Goal: Task Accomplishment & Management: Complete application form

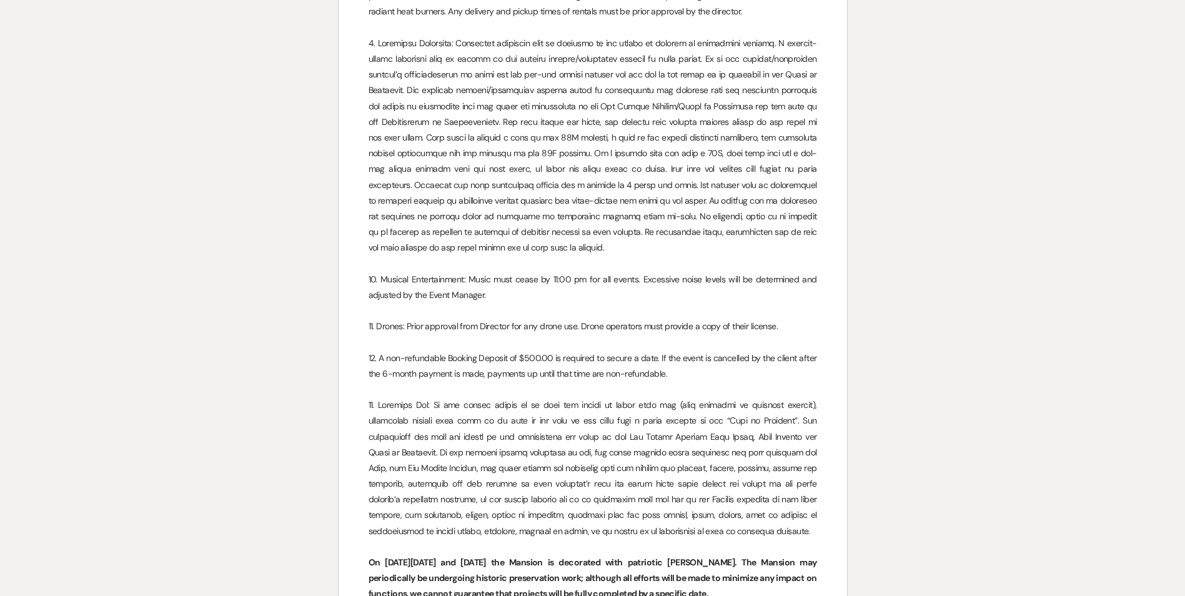
scroll to position [2150, 0]
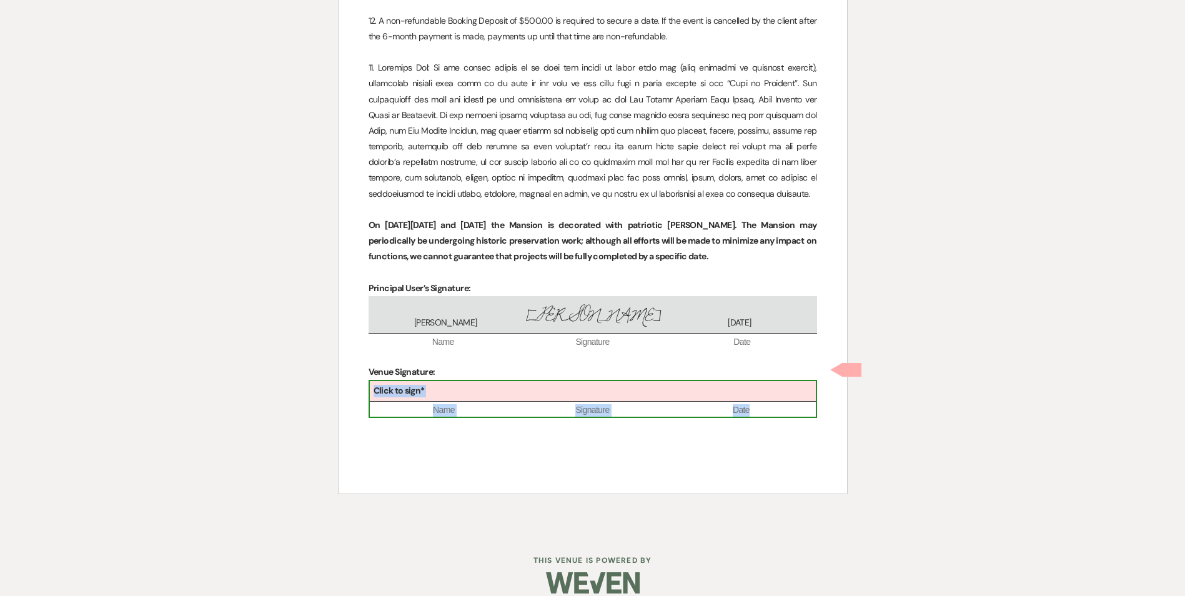
click at [492, 381] on div "Click to sign*" at bounding box center [593, 391] width 446 height 21
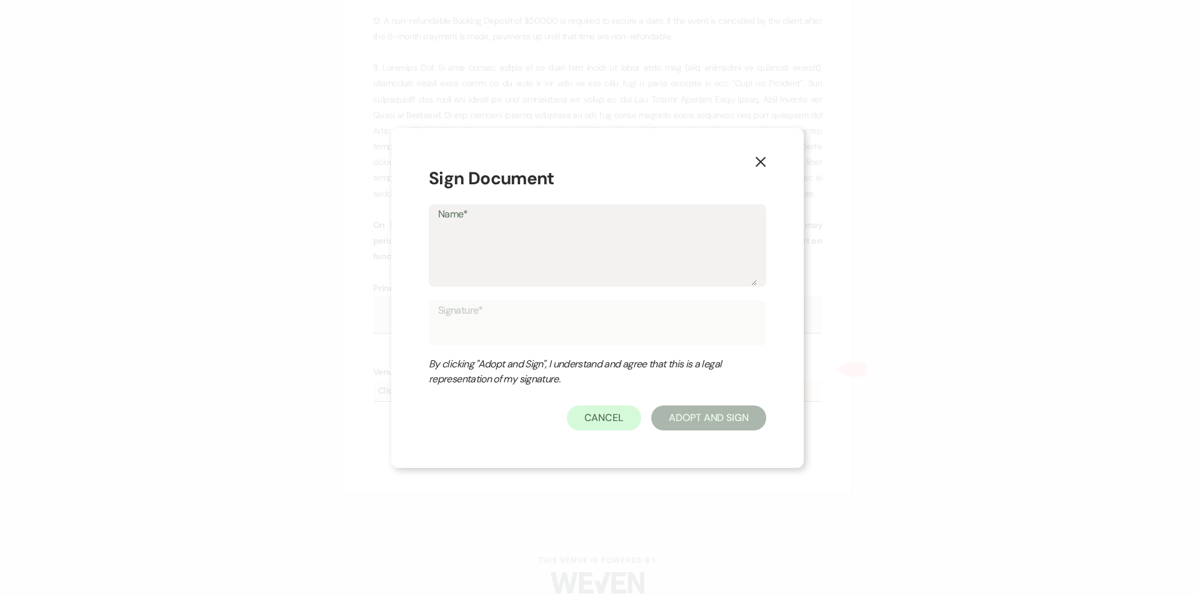
type textarea "i"
type input "i"
type textarea "T"
type input "T"
type textarea "Tr"
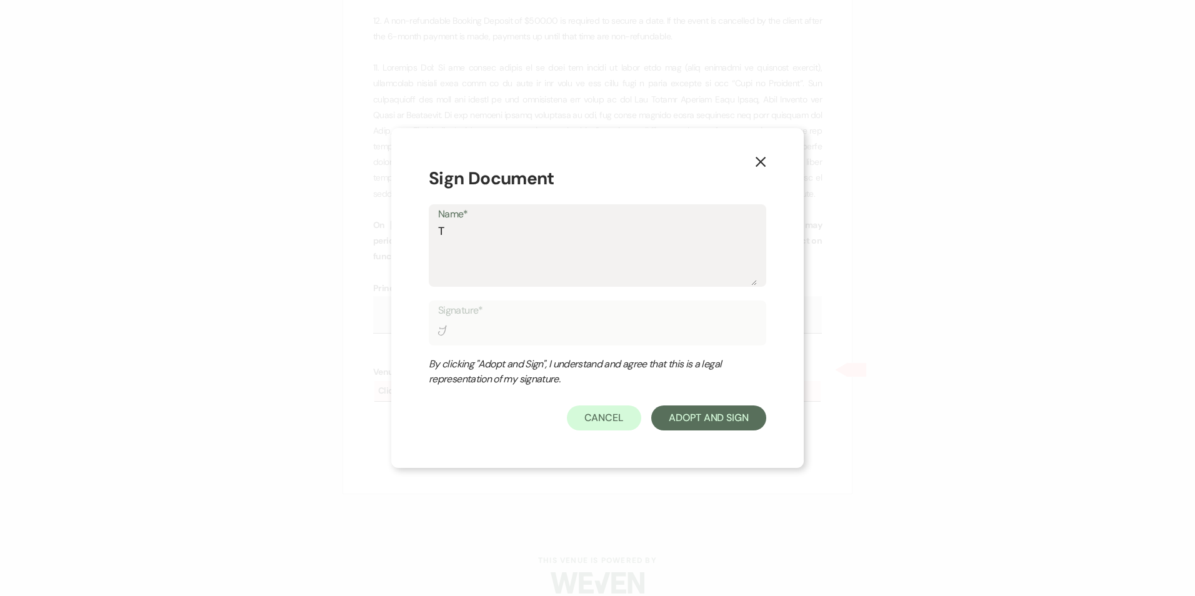
type input "Tr"
type textarea "Tra"
type input "Tra"
type textarea "Trac"
type input "Trac"
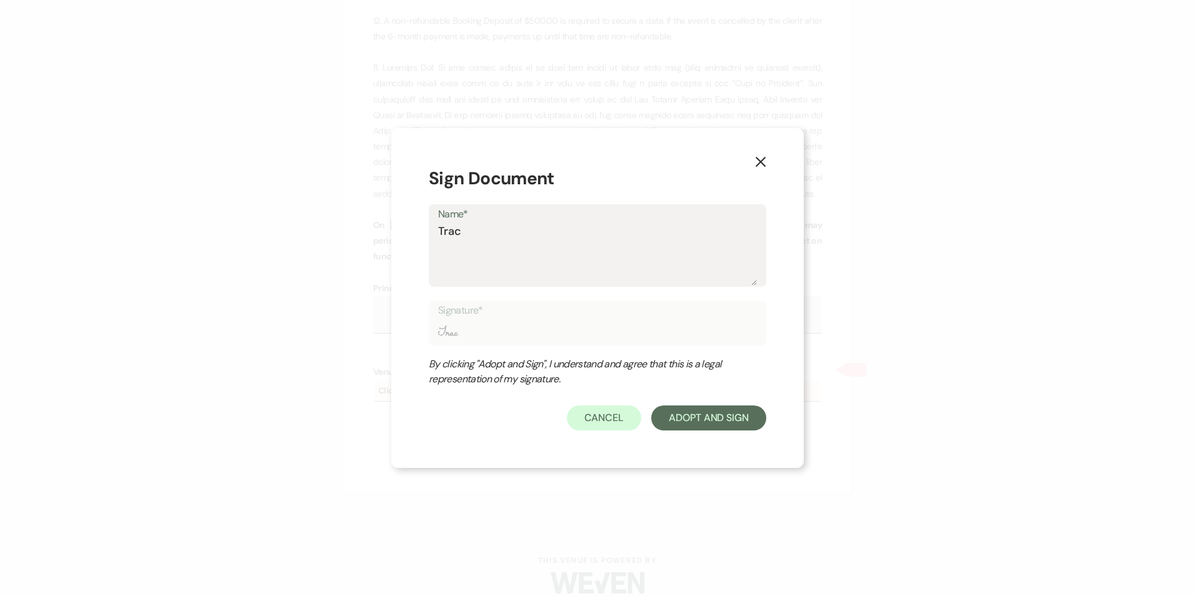
type textarea "[PERSON_NAME]"
type input "[PERSON_NAME]"
type textarea "[PERSON_NAME]"
type input "[PERSON_NAME]"
type textarea "[PERSON_NAME] P"
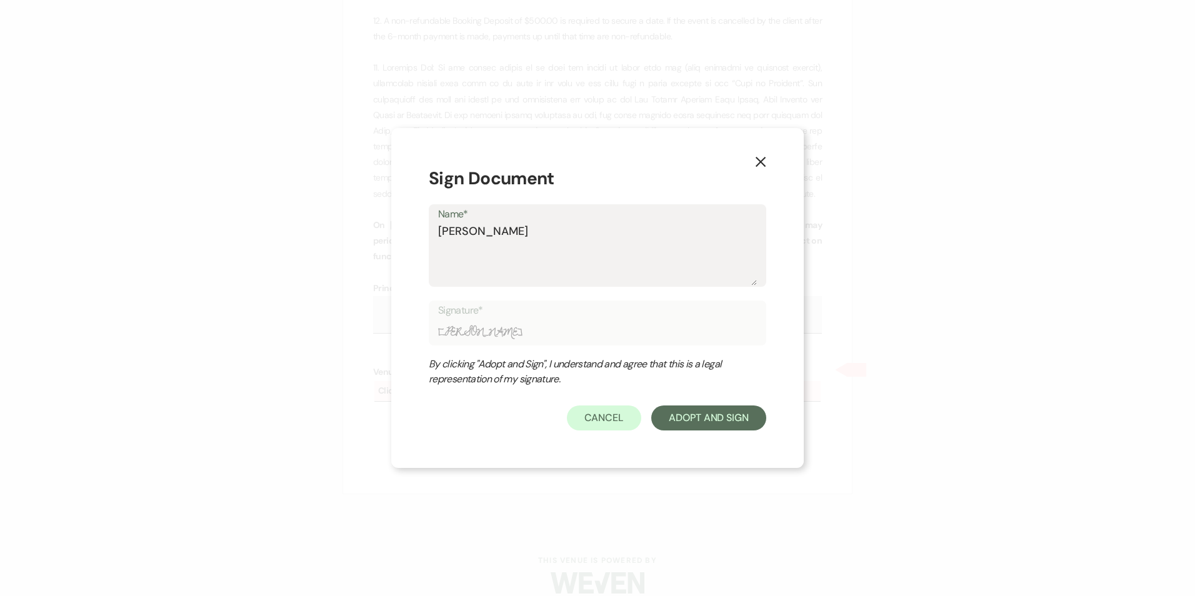
type input "[PERSON_NAME] P"
type textarea "[PERSON_NAME] Pa"
type input "[PERSON_NAME] Pa"
type textarea "[PERSON_NAME] Par"
type input "[PERSON_NAME] Par"
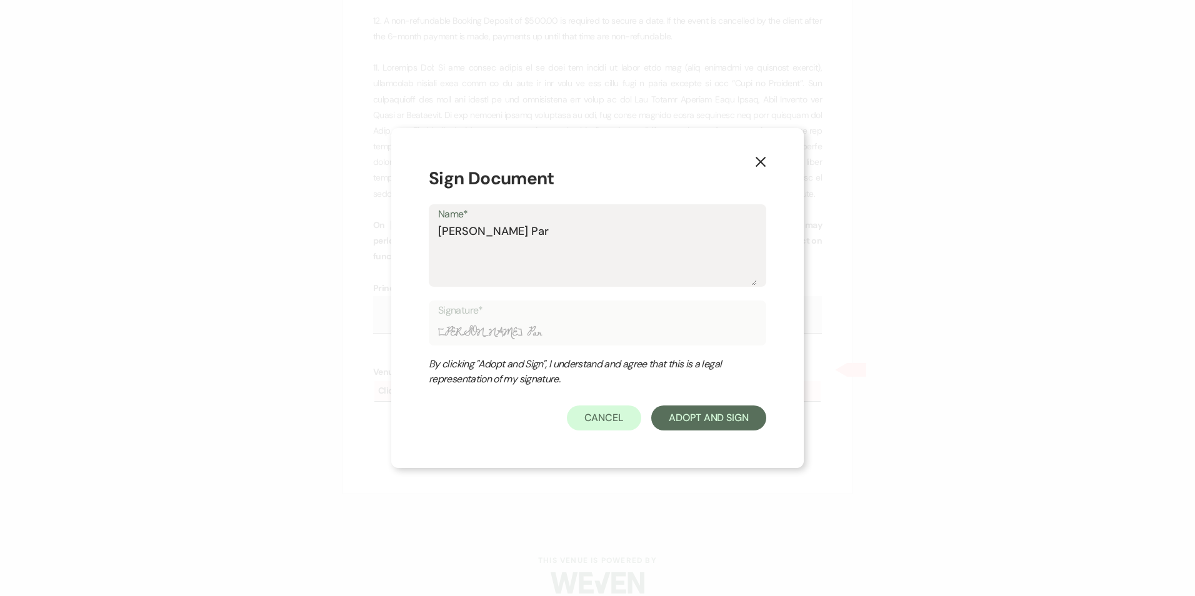
type textarea "[PERSON_NAME] Para"
type input "[PERSON_NAME] Para"
type textarea "[PERSON_NAME]"
type input "[PERSON_NAME]"
type textarea "[PERSON_NAME]"
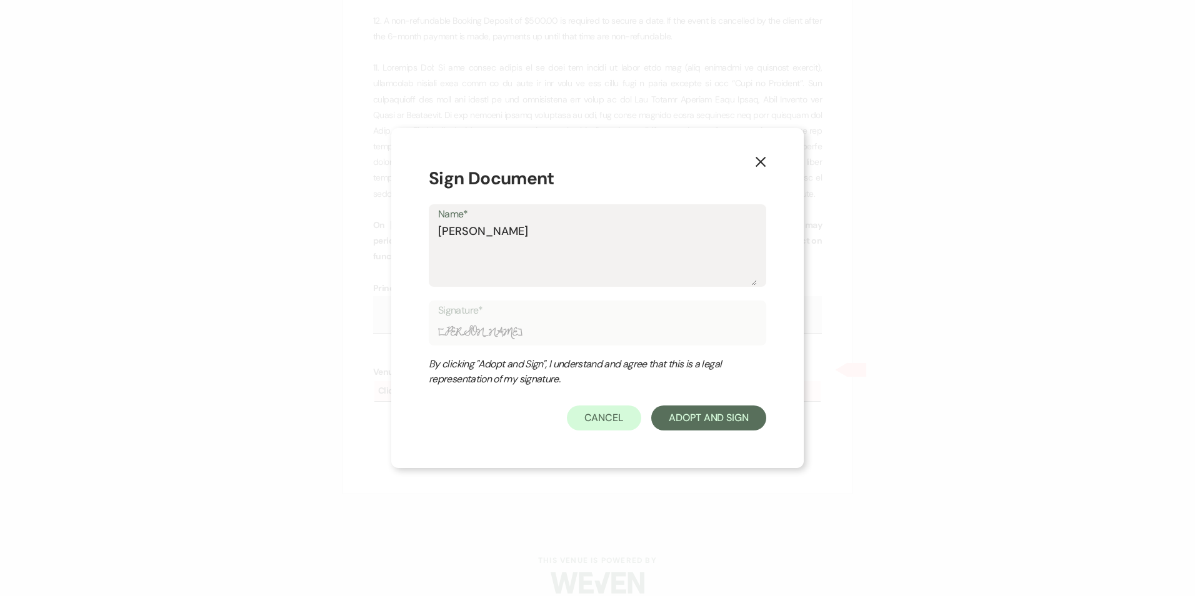
type input "[PERSON_NAME]"
type textarea "[PERSON_NAME]"
click at [730, 412] on button "Adopt And Sign" at bounding box center [708, 418] width 115 height 25
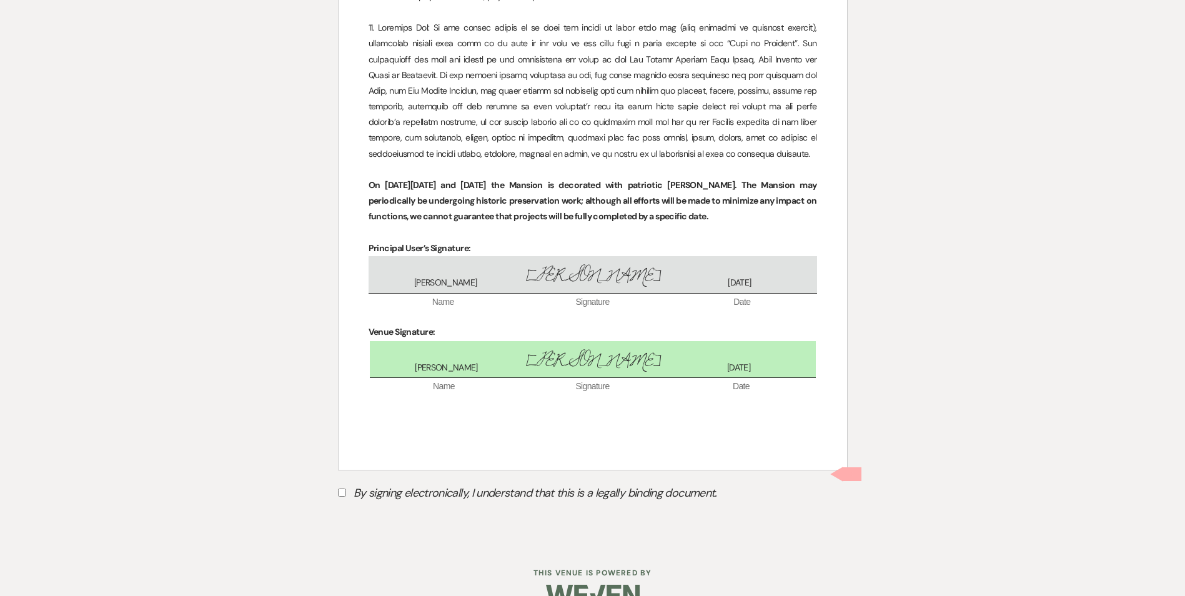
scroll to position [2203, 0]
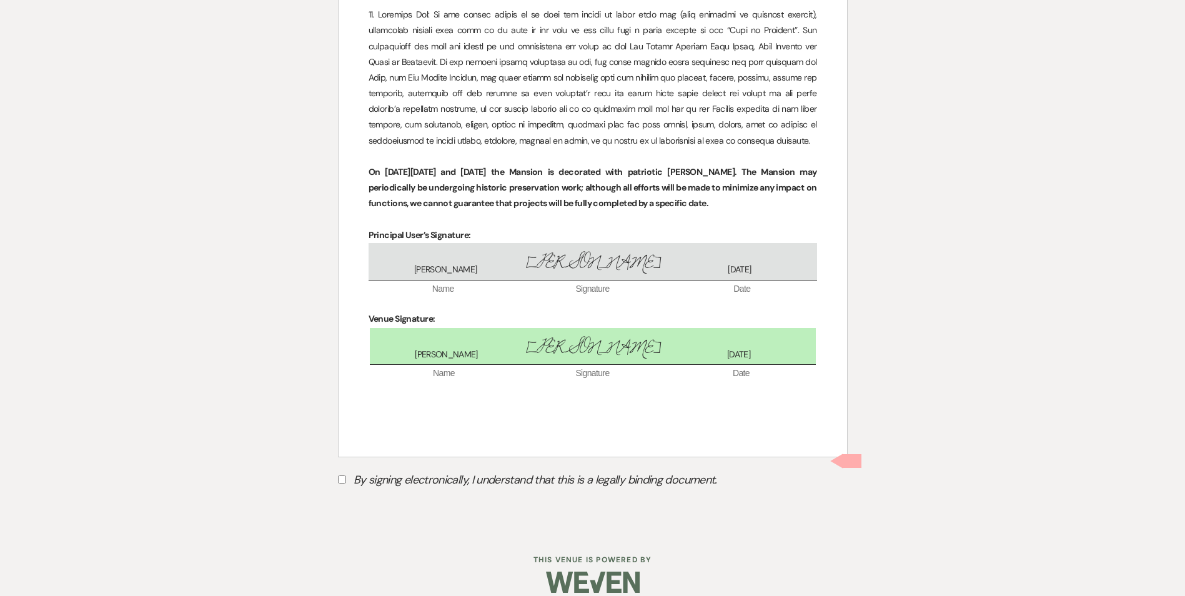
click at [342, 476] on input "By signing electronically, I understand that this is a legally binding document." at bounding box center [342, 480] width 8 height 8
checkbox input "true"
click at [382, 500] on button "Submit" at bounding box center [381, 511] width 87 height 22
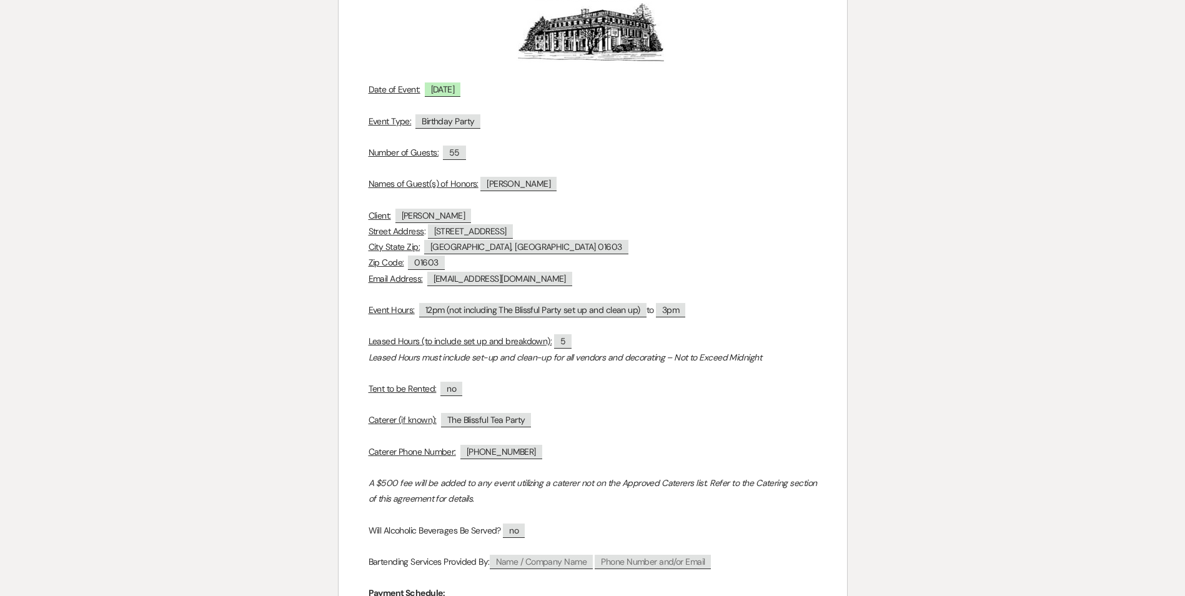
scroll to position [0, 0]
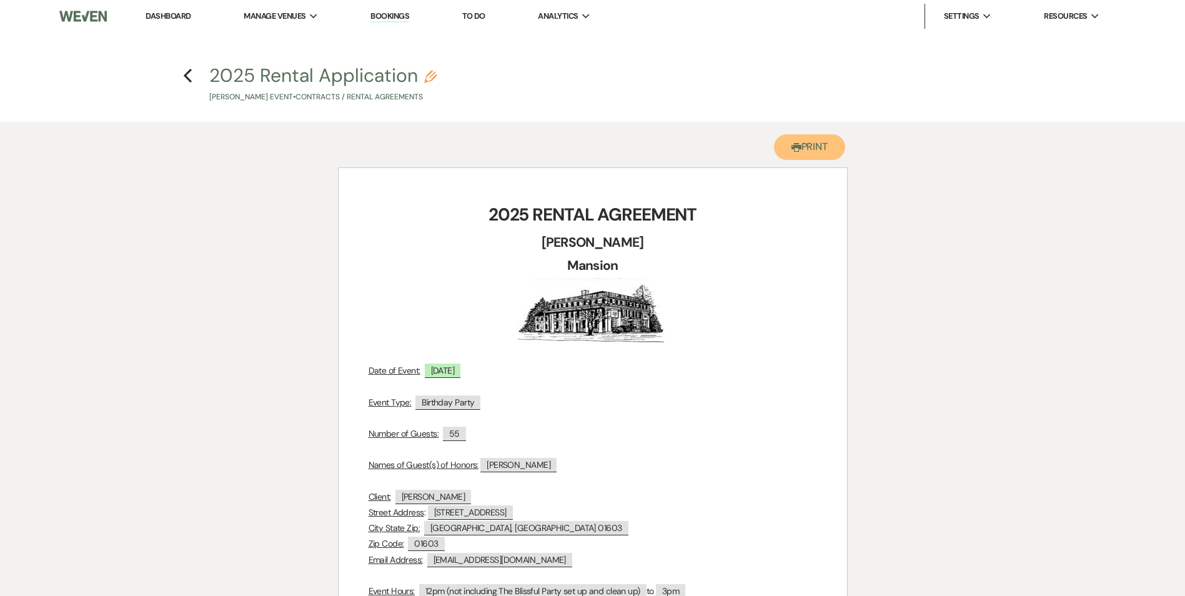
drag, startPoint x: 814, startPoint y: 149, endPoint x: 81, endPoint y: 528, distance: 825.3
click at [815, 149] on button "Printer Print" at bounding box center [810, 147] width 72 height 26
